Goal: Task Accomplishment & Management: Manage account settings

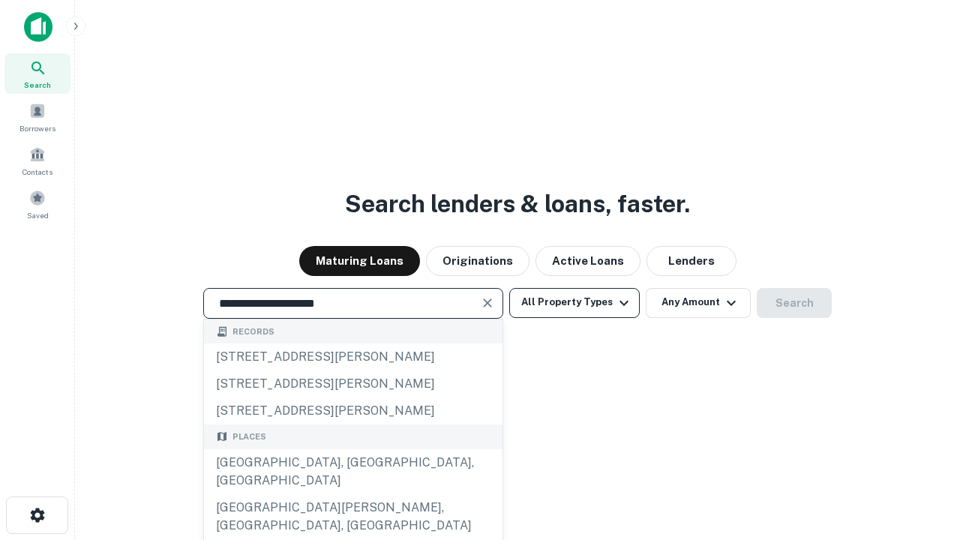
click at [352, 494] on div "[GEOGRAPHIC_DATA], [GEOGRAPHIC_DATA], [GEOGRAPHIC_DATA]" at bounding box center [353, 471] width 298 height 45
type input "**********"
click at [574, 302] on button "All Property Types" at bounding box center [574, 303] width 130 height 30
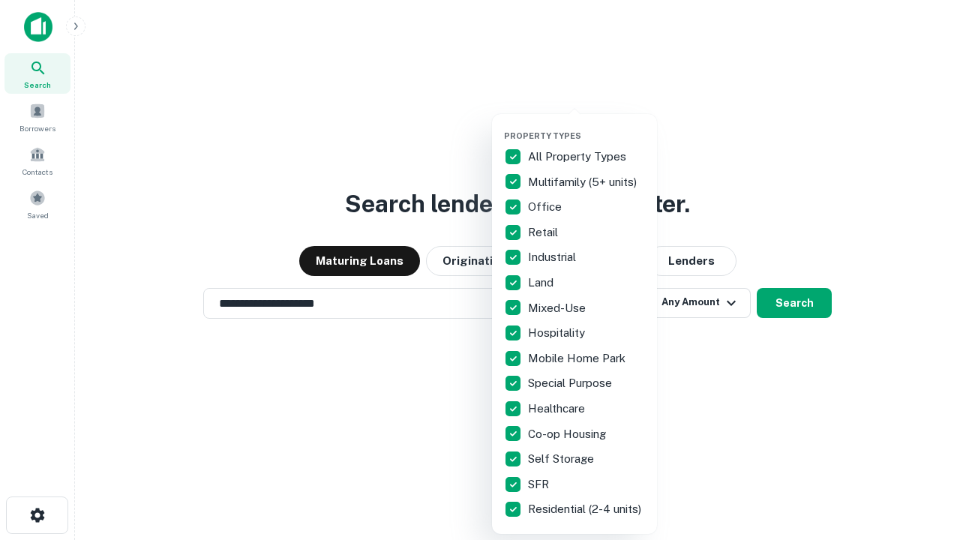
click at [586, 126] on button "button" at bounding box center [586, 126] width 165 height 1
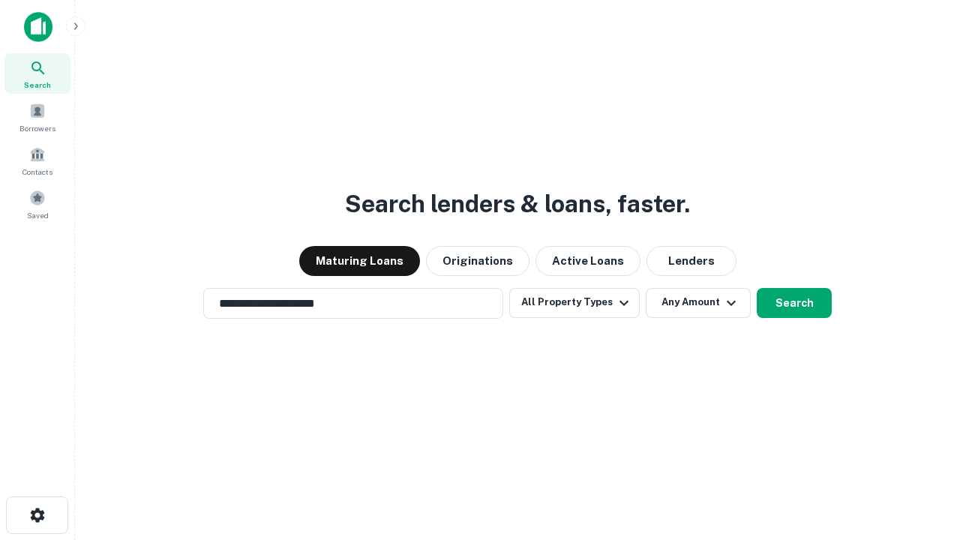
scroll to position [23, 0]
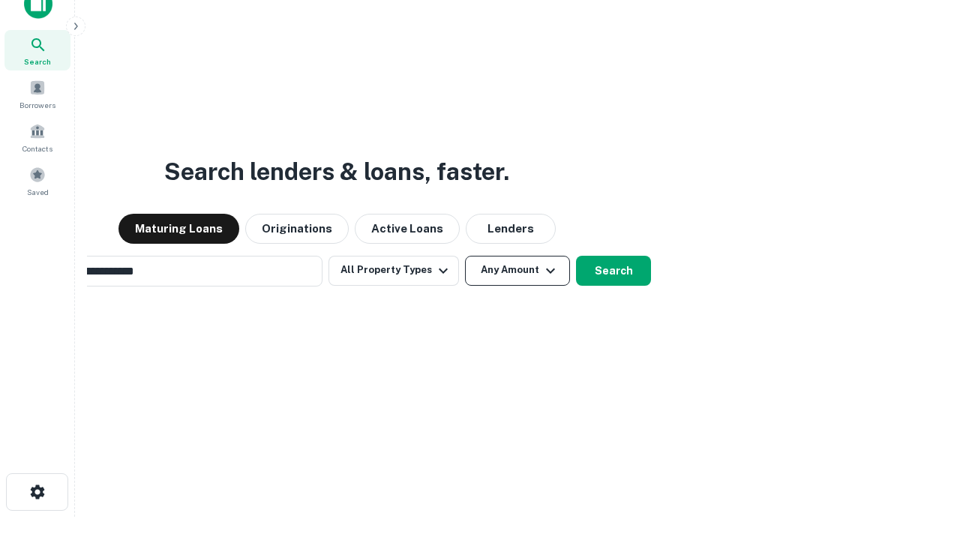
click at [465, 256] on button "Any Amount" at bounding box center [517, 271] width 105 height 30
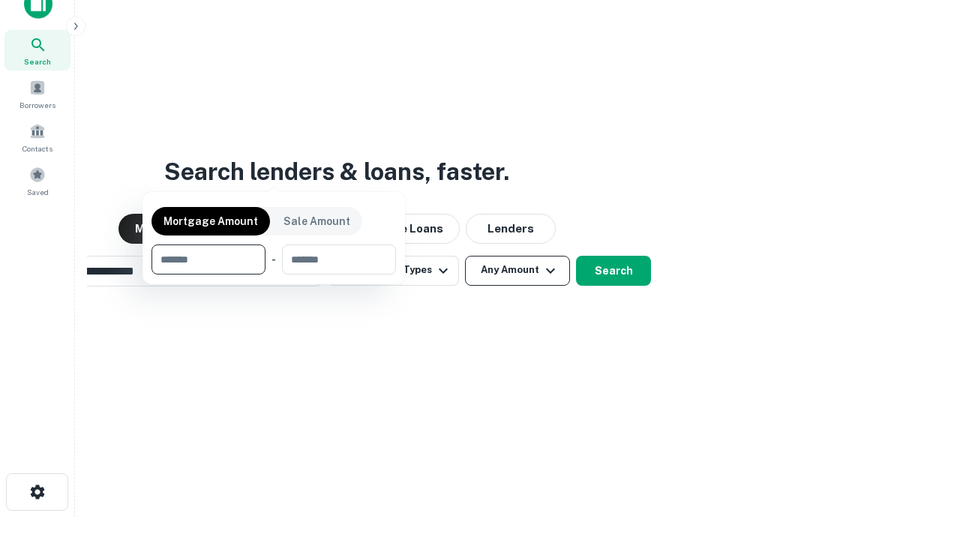
scroll to position [108, 424]
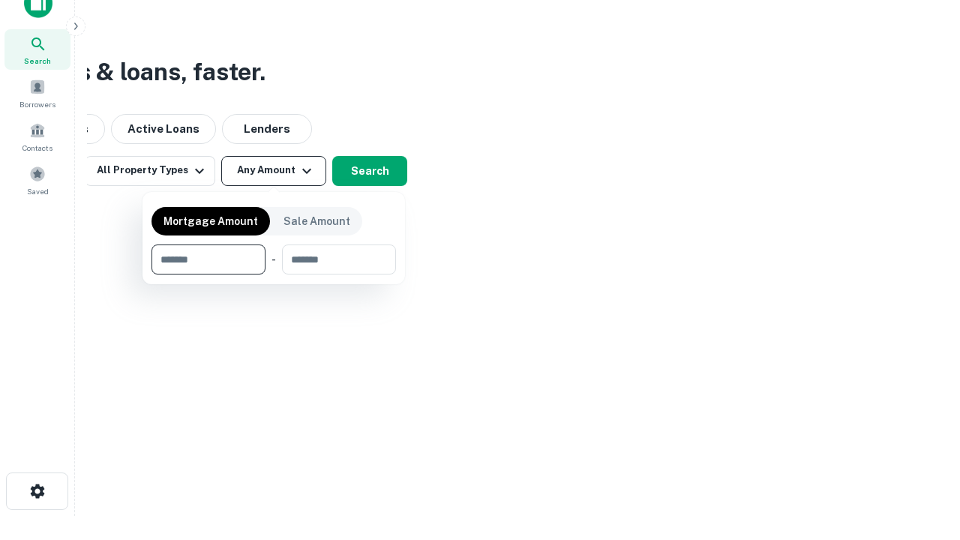
type input "*******"
click at [274, 274] on button "button" at bounding box center [273, 274] width 244 height 1
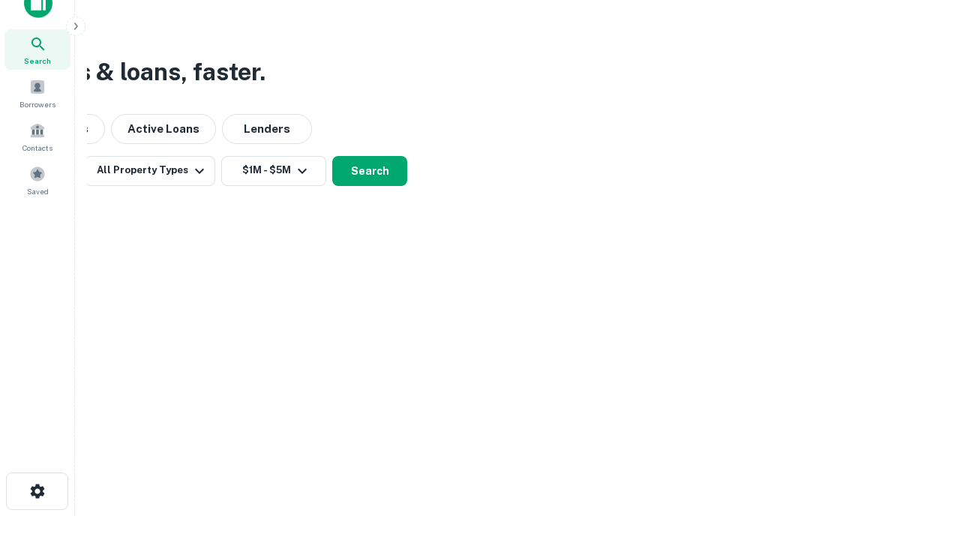
scroll to position [9, 277]
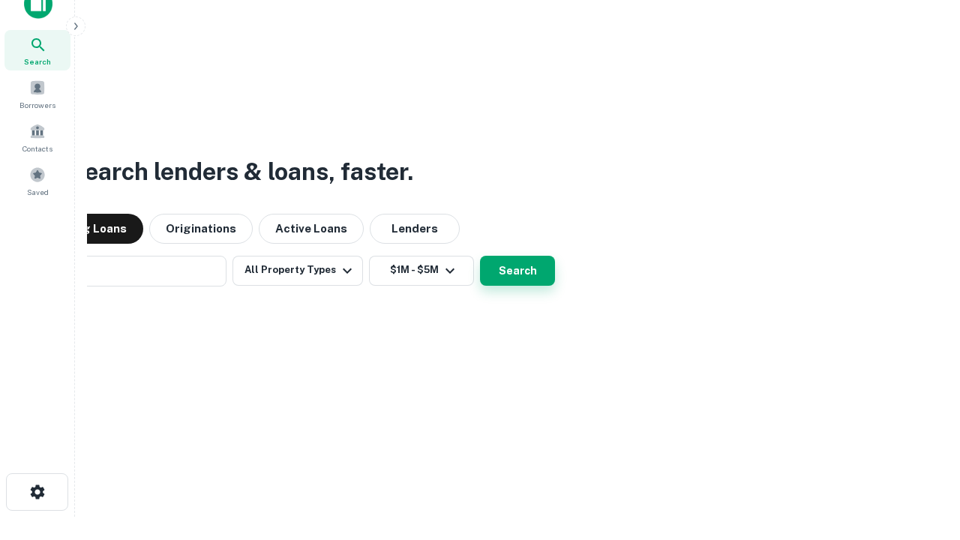
click at [480, 256] on button "Search" at bounding box center [517, 271] width 75 height 30
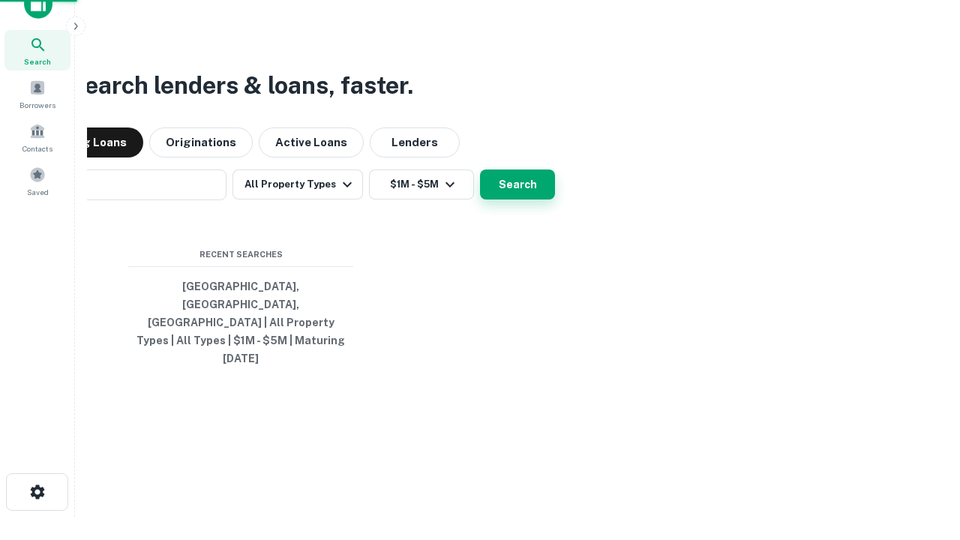
scroll to position [40, 424]
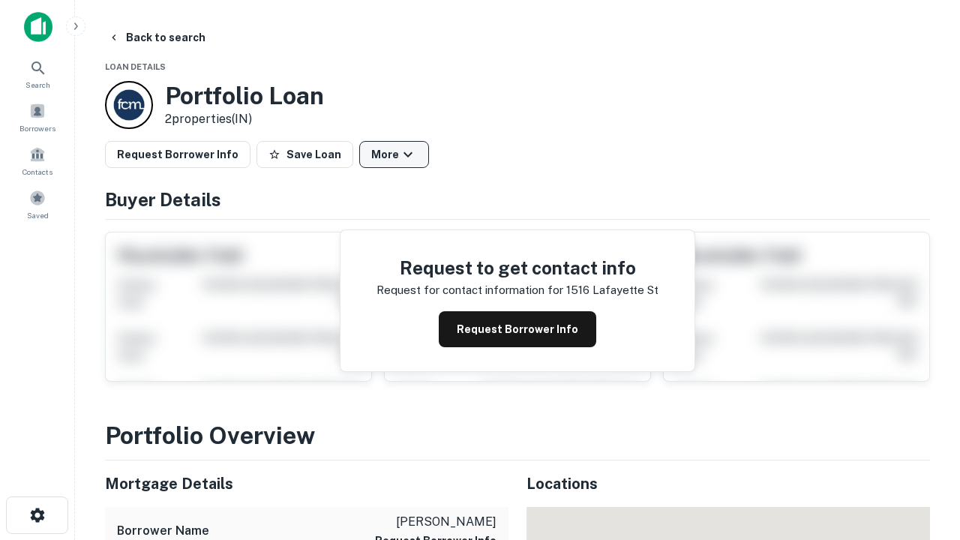
click at [394, 154] on button "More" at bounding box center [394, 154] width 70 height 27
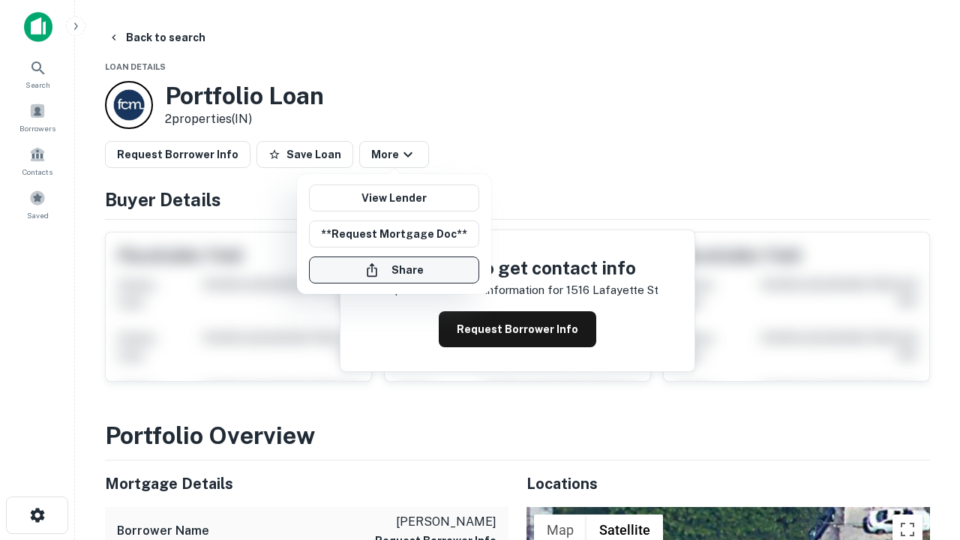
click at [394, 270] on button "Share" at bounding box center [394, 269] width 170 height 27
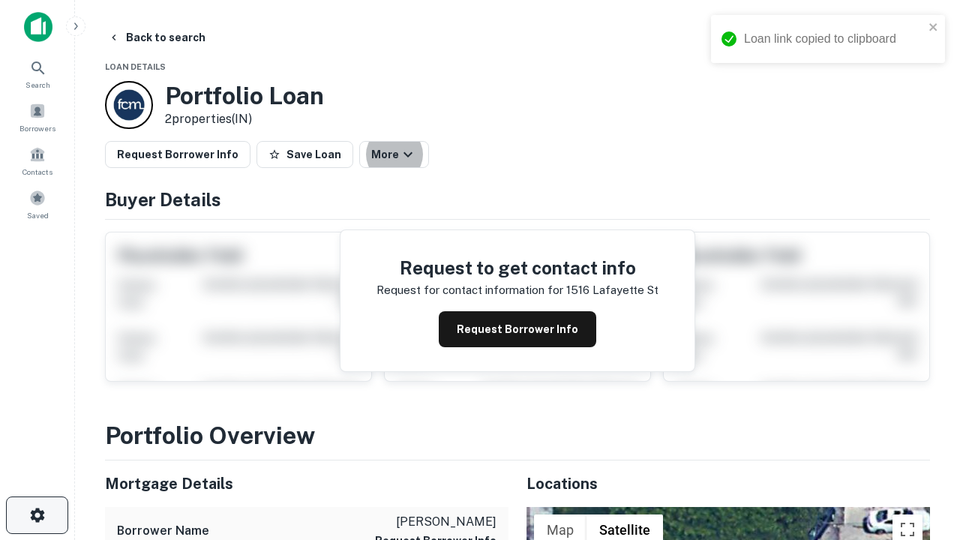
click at [37, 515] on icon "button" at bounding box center [37, 515] width 18 height 18
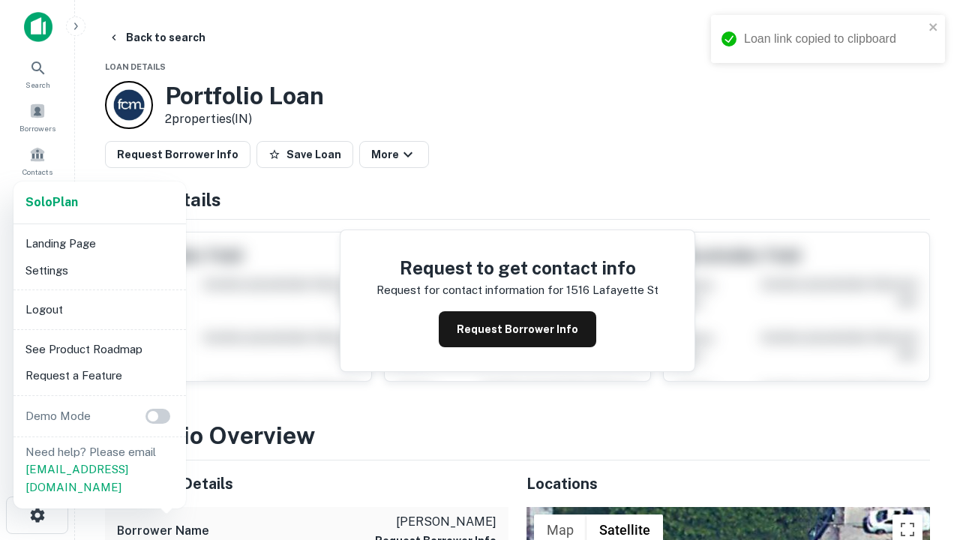
click at [99, 309] on li "Logout" at bounding box center [99, 309] width 160 height 27
